Goal: Navigation & Orientation: Find specific page/section

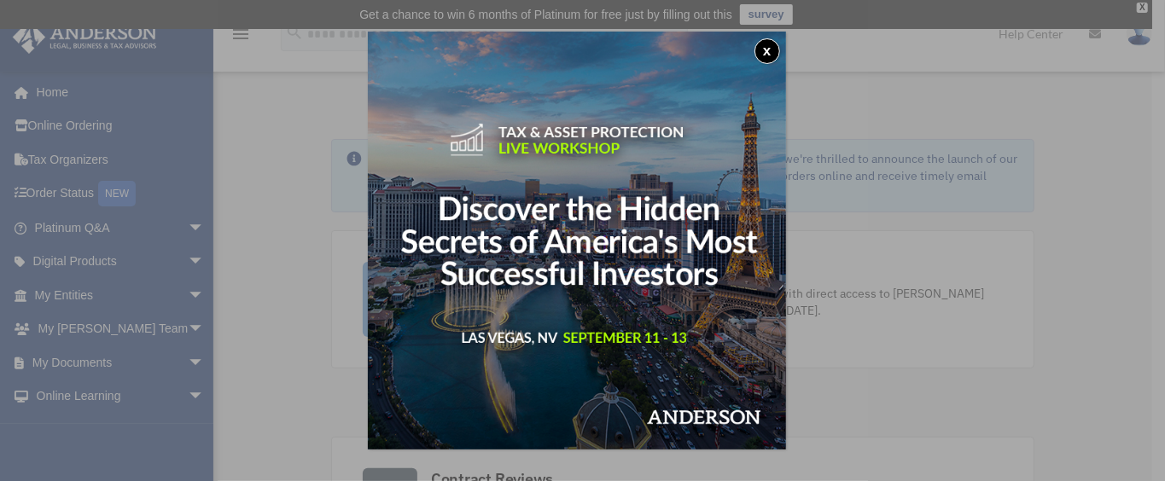
click at [771, 42] on button "x" at bounding box center [767, 51] width 26 height 26
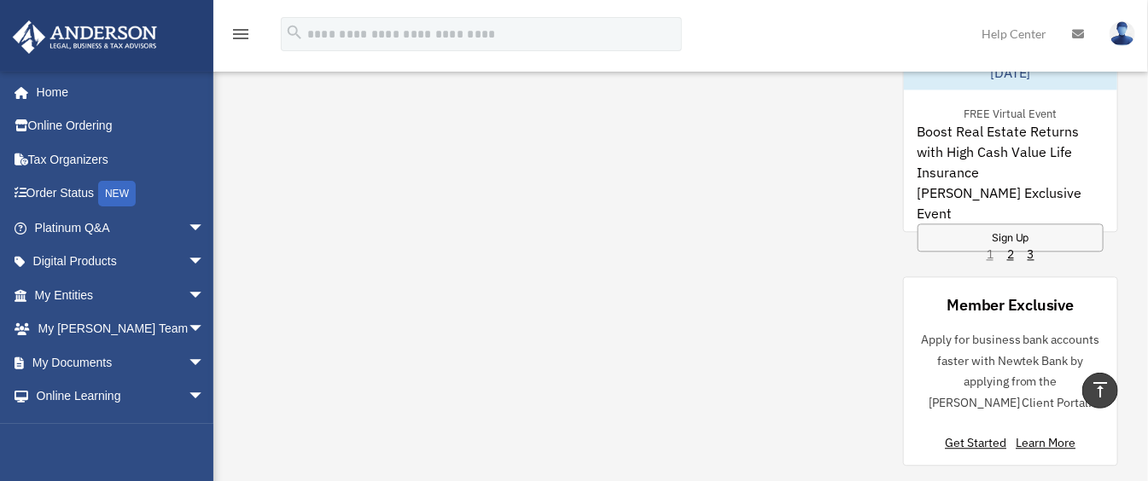
scroll to position [1479, 0]
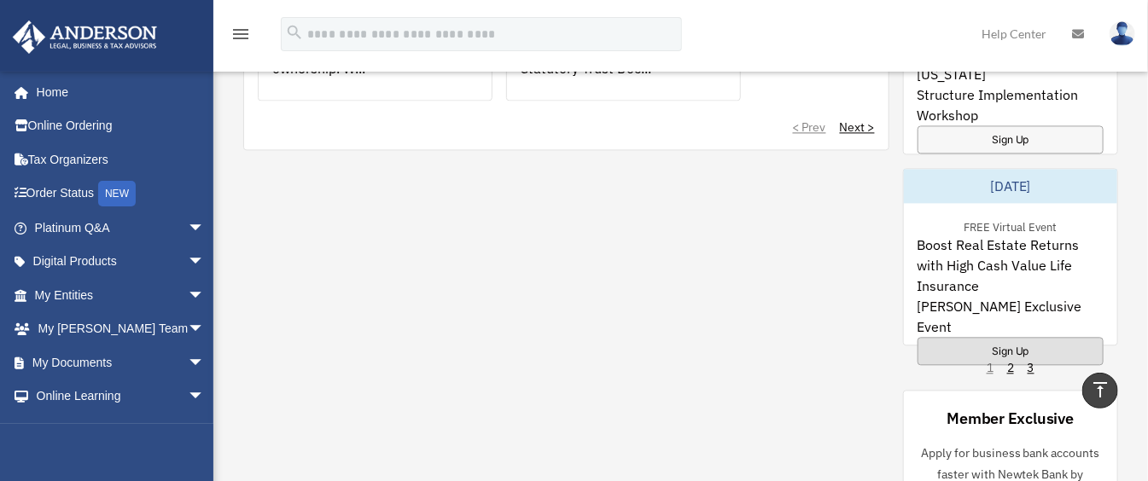
click at [1007, 337] on div "Sign Up" at bounding box center [1010, 351] width 186 height 28
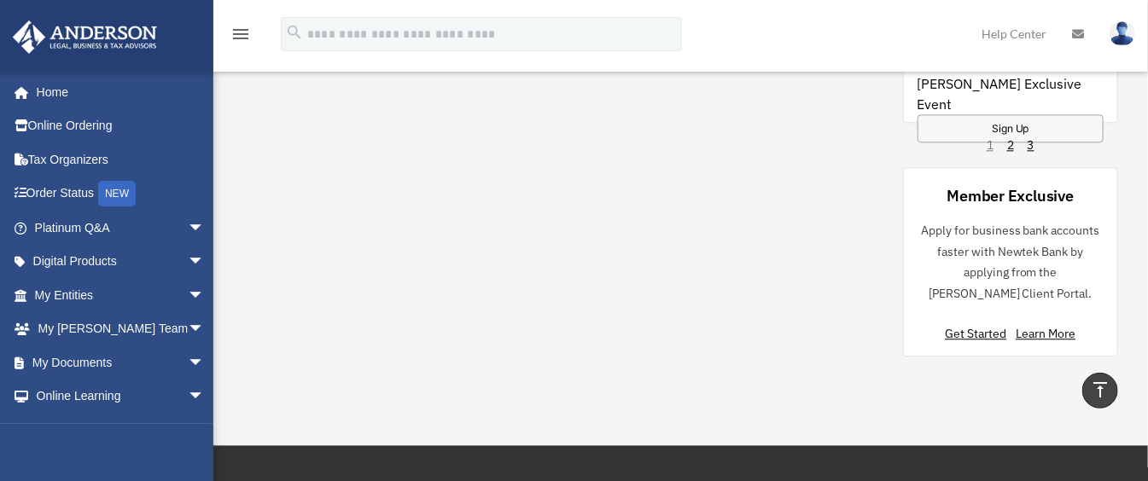
scroll to position [1707, 0]
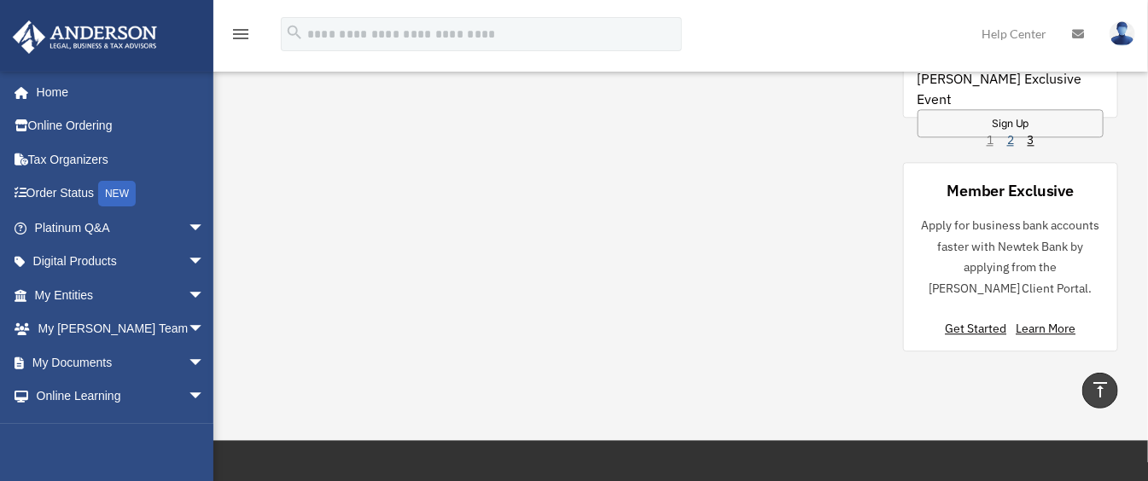
click at [1010, 138] on link "2" at bounding box center [1010, 139] width 7 height 17
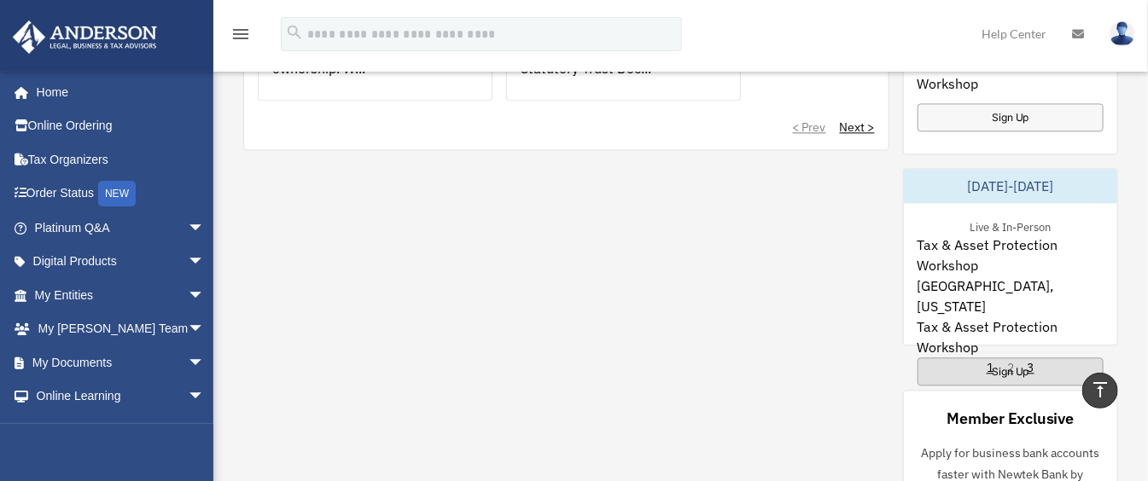
click at [1000, 358] on div "Sign Up" at bounding box center [1010, 372] width 186 height 28
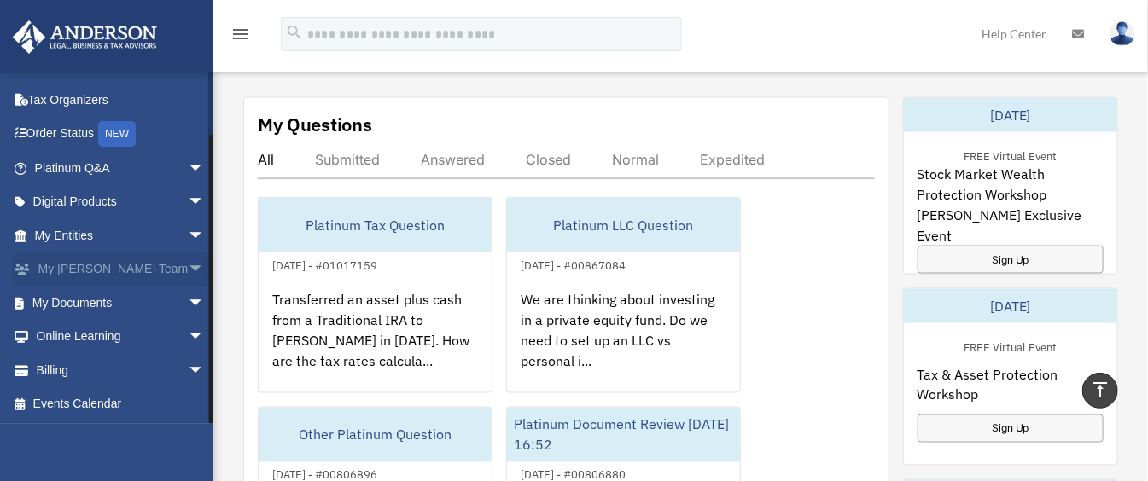
scroll to position [1024, 0]
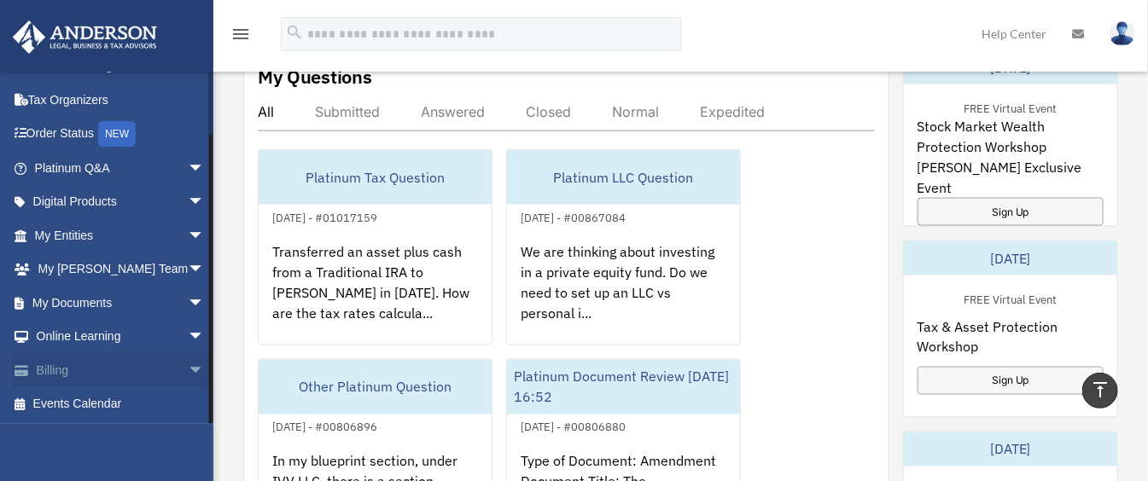
click at [188, 369] on span "arrow_drop_down" at bounding box center [205, 370] width 34 height 35
click at [119, 403] on link "$ Open Invoices" at bounding box center [127, 404] width 206 height 35
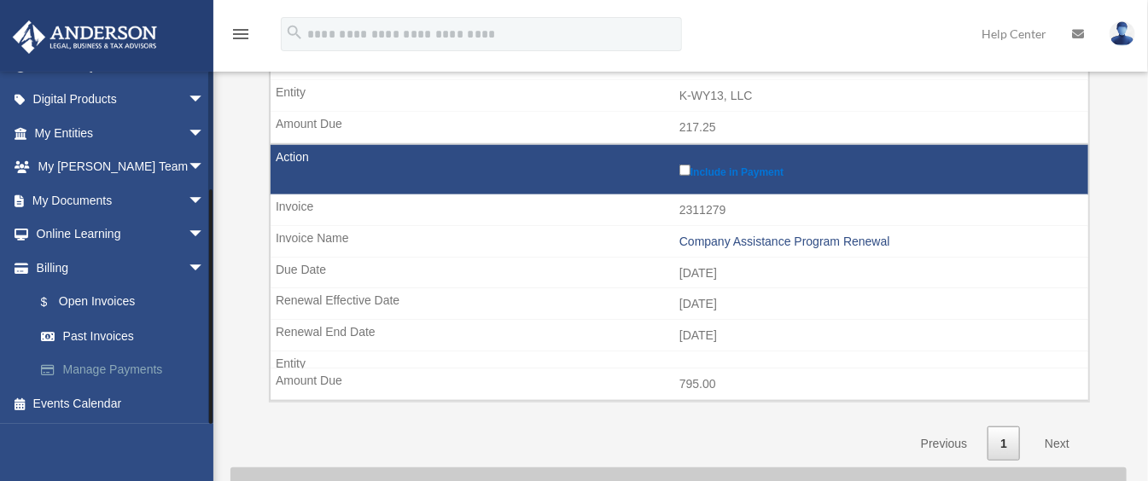
scroll to position [568, 0]
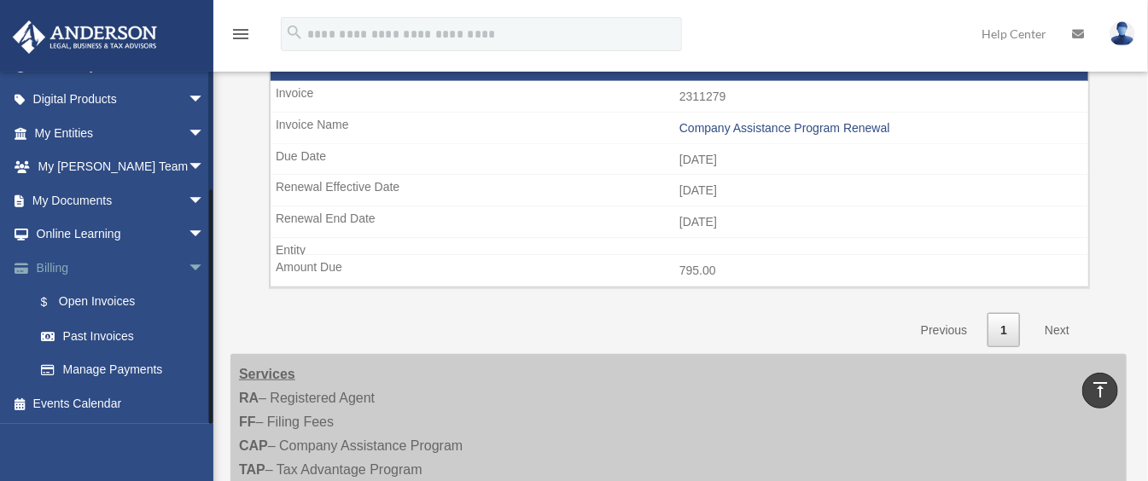
click at [188, 264] on span "arrow_drop_down" at bounding box center [205, 268] width 34 height 35
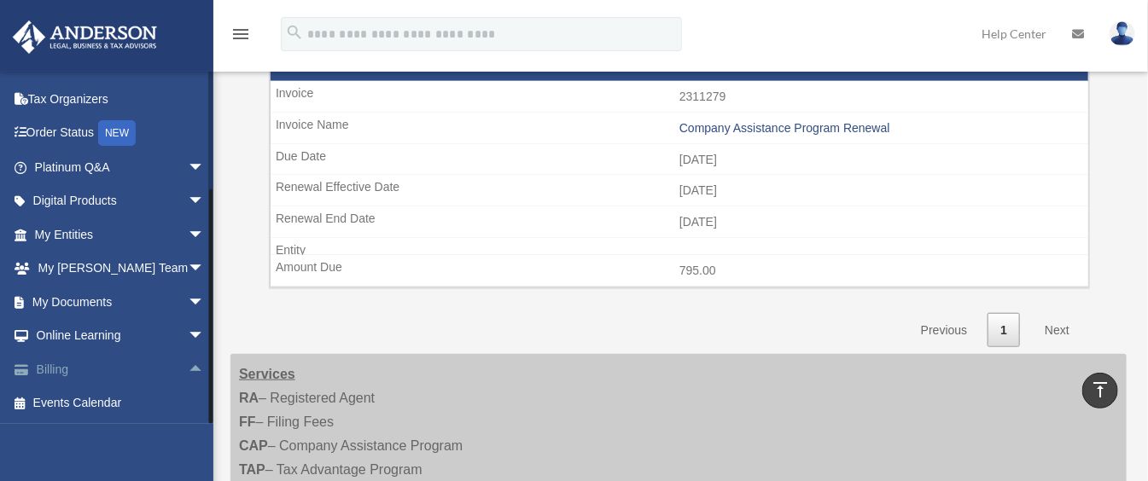
scroll to position [60, 0]
click at [188, 236] on span "arrow_drop_down" at bounding box center [205, 235] width 34 height 35
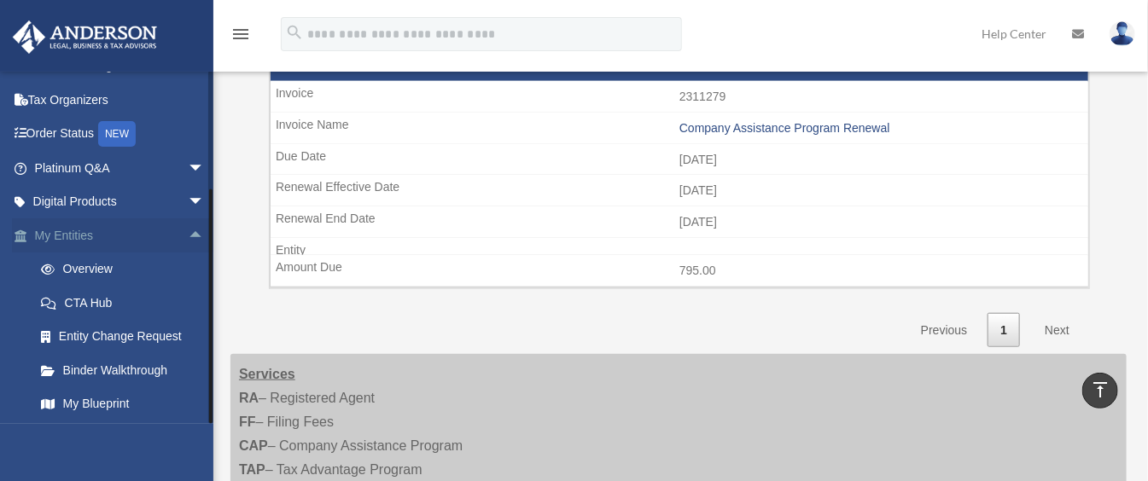
click at [188, 233] on span "arrow_drop_up" at bounding box center [205, 235] width 34 height 35
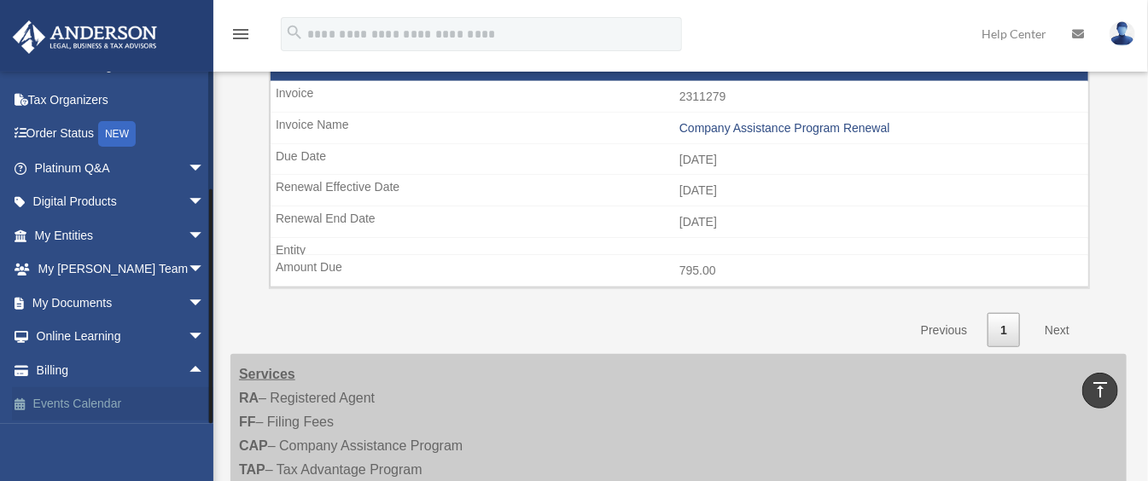
click at [99, 400] on link "Events Calendar" at bounding box center [121, 404] width 218 height 34
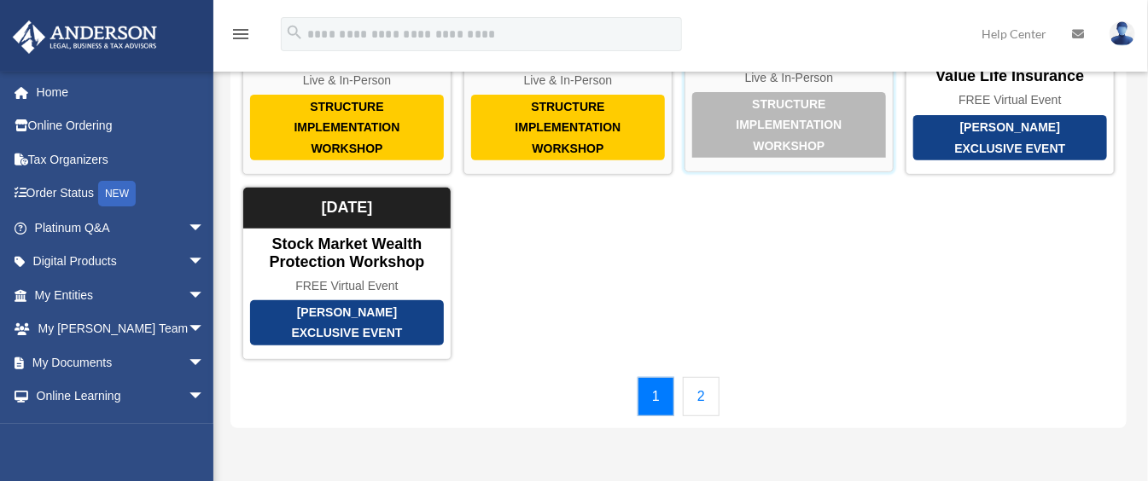
scroll to position [341, 0]
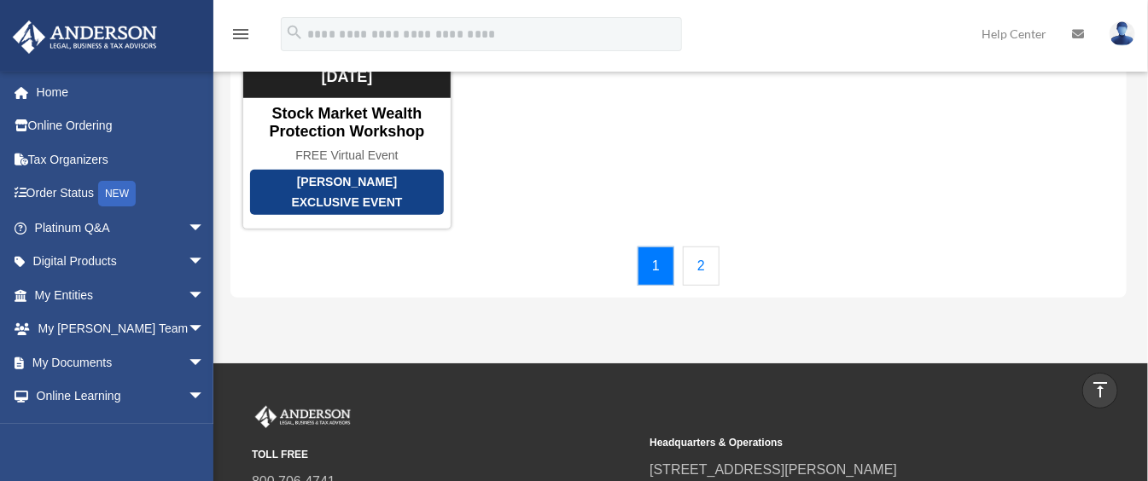
click at [702, 261] on link "2" at bounding box center [701, 266] width 37 height 39
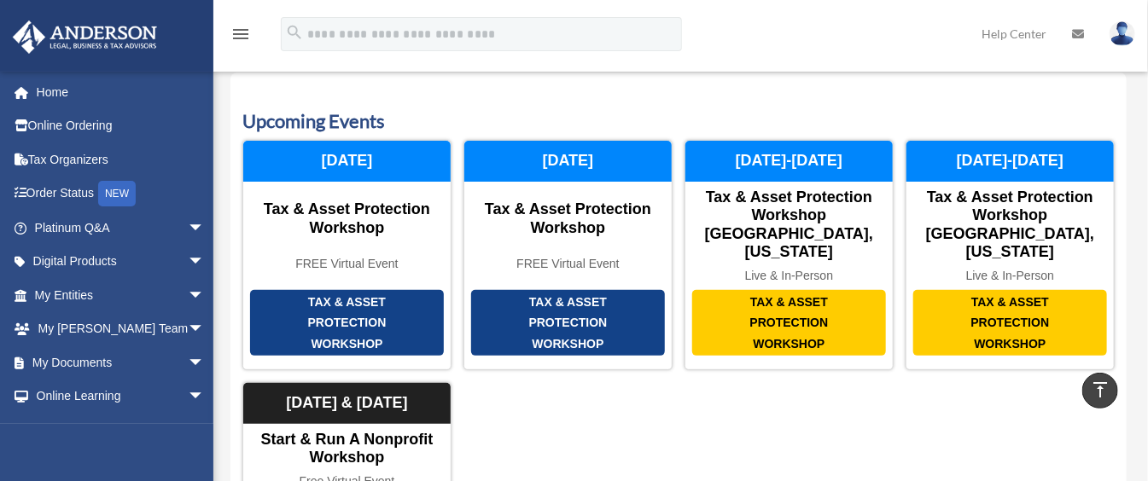
scroll to position [0, 0]
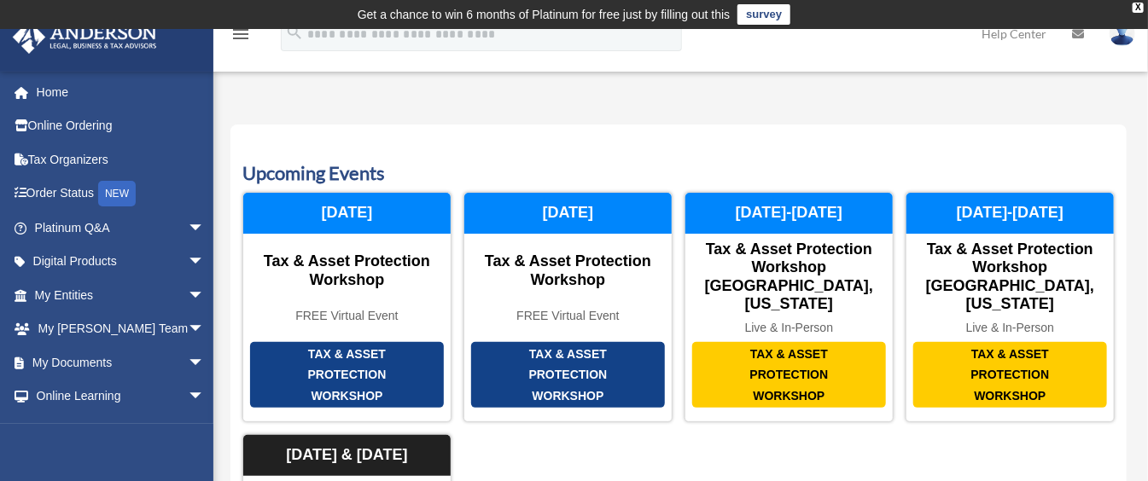
click at [1121, 36] on img at bounding box center [1122, 33] width 26 height 25
click at [811, 151] on link "Logout" at bounding box center [844, 148] width 171 height 35
